Goal: Check status

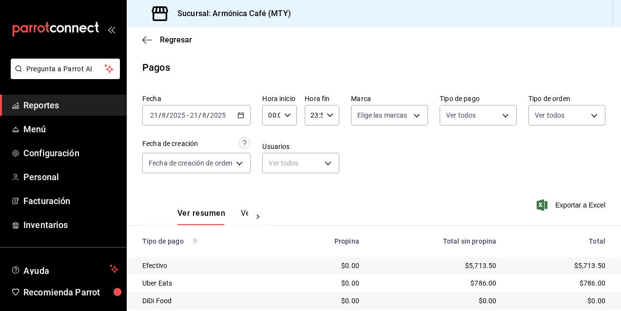
scroll to position [49, 0]
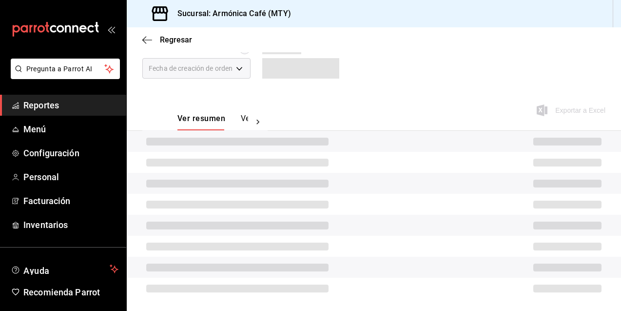
scroll to position [67, 0]
